Goal: Task Accomplishment & Management: Use online tool/utility

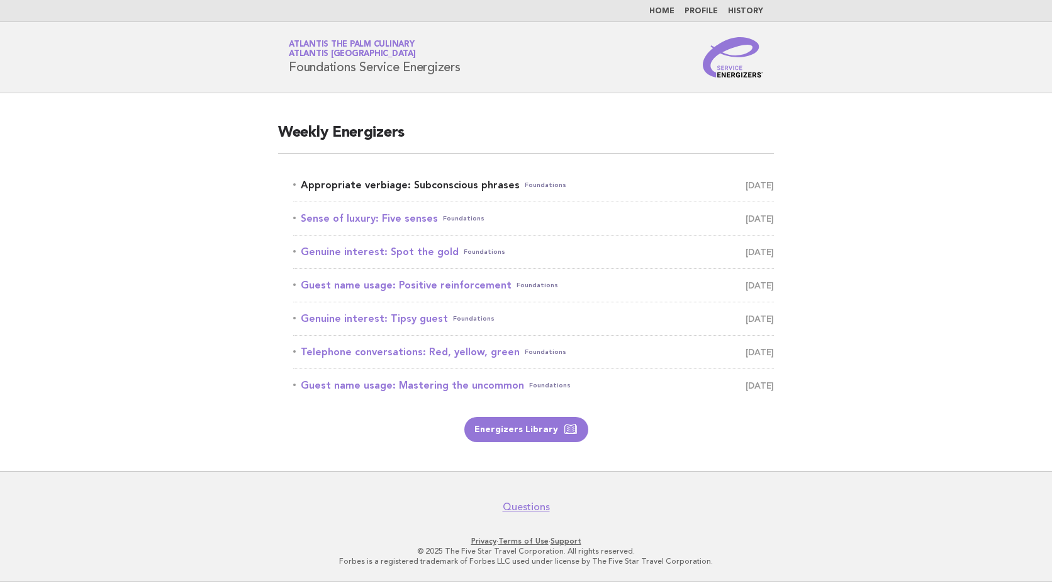
click at [412, 188] on link "Appropriate verbiage: Subconscious phrases Foundations [DATE]" at bounding box center [533, 185] width 481 height 18
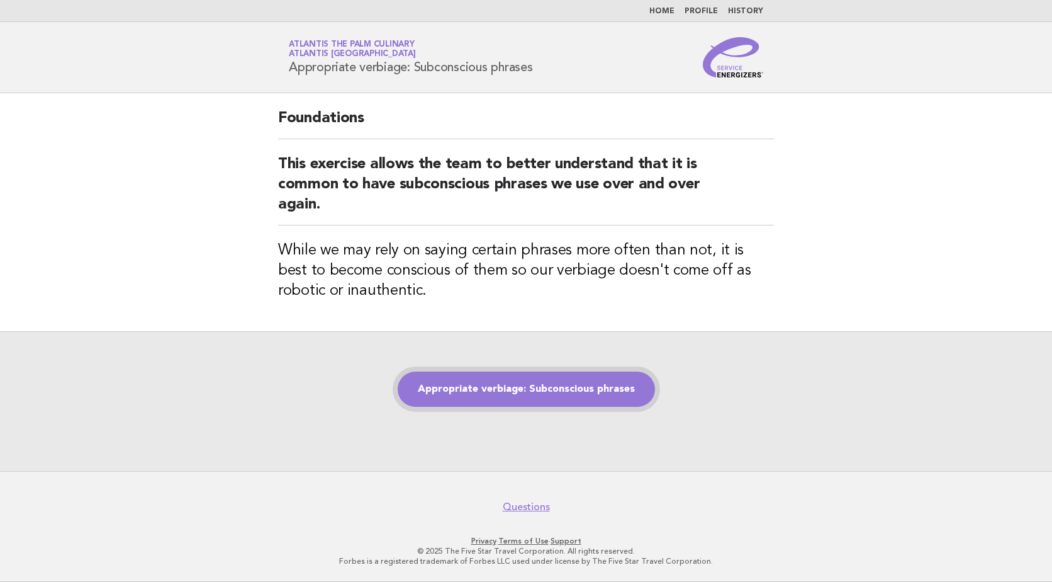
click at [560, 383] on link "Appropriate verbiage: Subconscious phrases" at bounding box center [526, 388] width 257 height 35
click at [583, 394] on link "Appropriate verbiage: Subconscious phrases" at bounding box center [526, 388] width 257 height 35
click at [566, 386] on link "Appropriate verbiage: Subconscious phrases" at bounding box center [526, 388] width 257 height 35
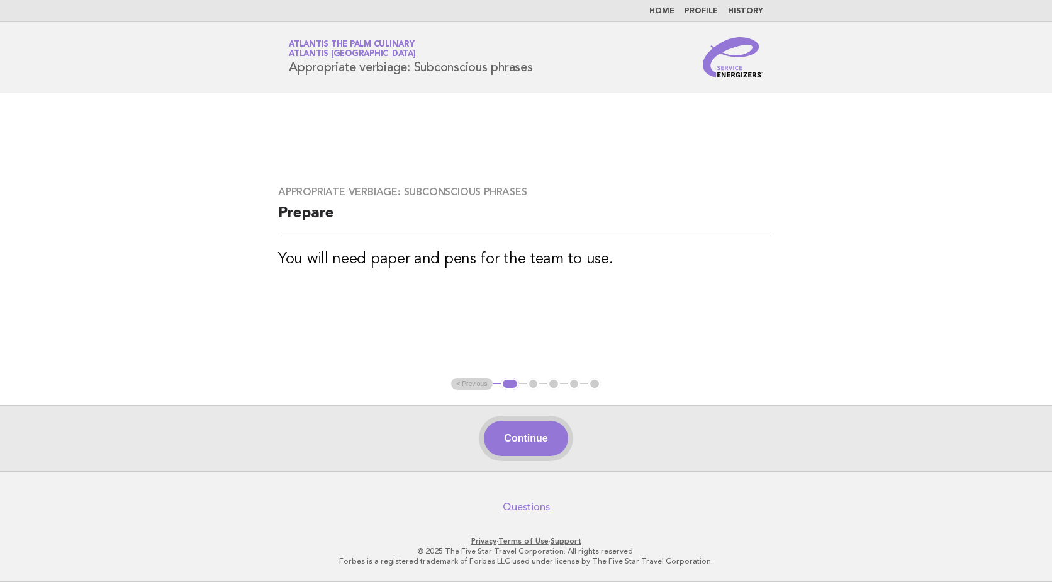
click at [522, 434] on button "Continue" at bounding box center [526, 437] width 84 height 35
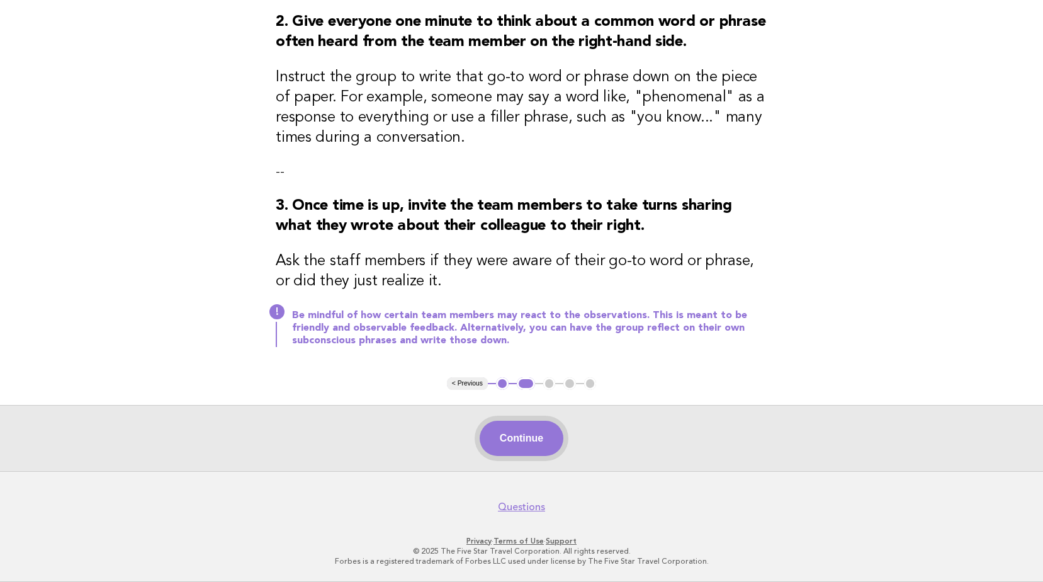
click at [534, 445] on button "Continue" at bounding box center [522, 437] width 84 height 35
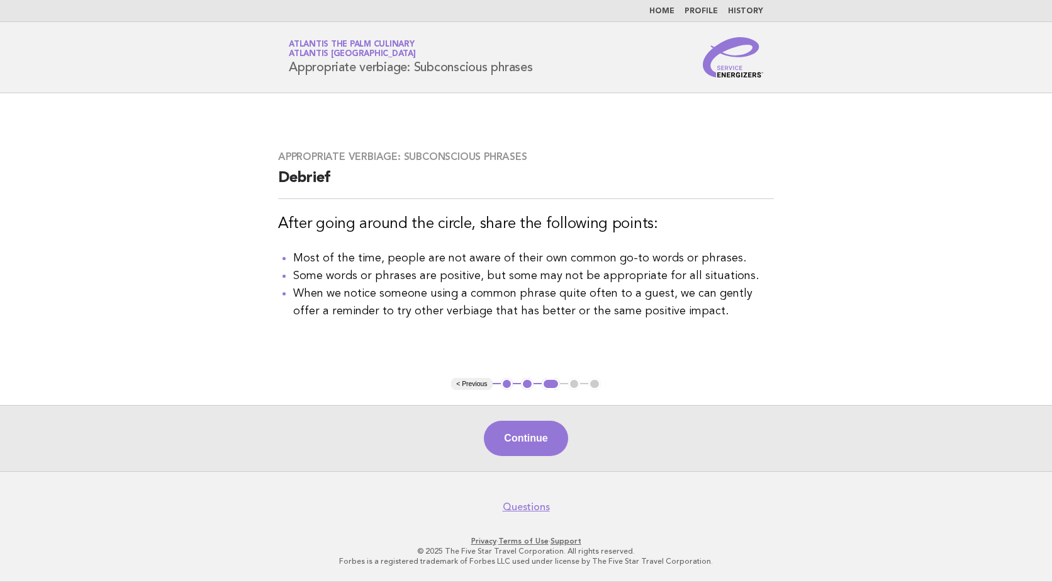
click at [542, 439] on button "Continue" at bounding box center [526, 437] width 84 height 35
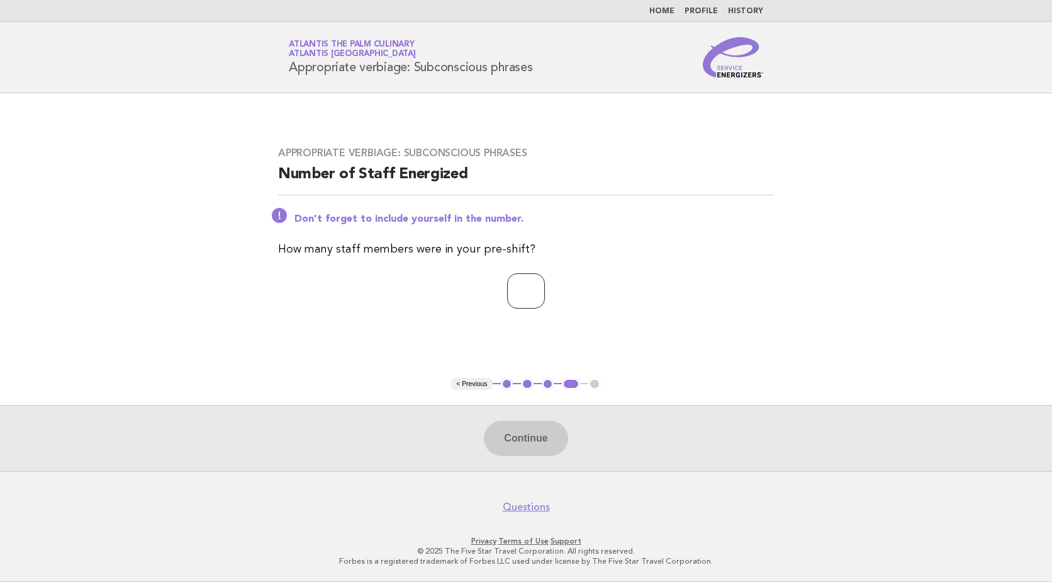
click at [517, 284] on input "number" at bounding box center [526, 290] width 38 height 35
type input "**"
click at [532, 429] on button "Continue" at bounding box center [526, 437] width 84 height 35
